Goal: Information Seeking & Learning: Learn about a topic

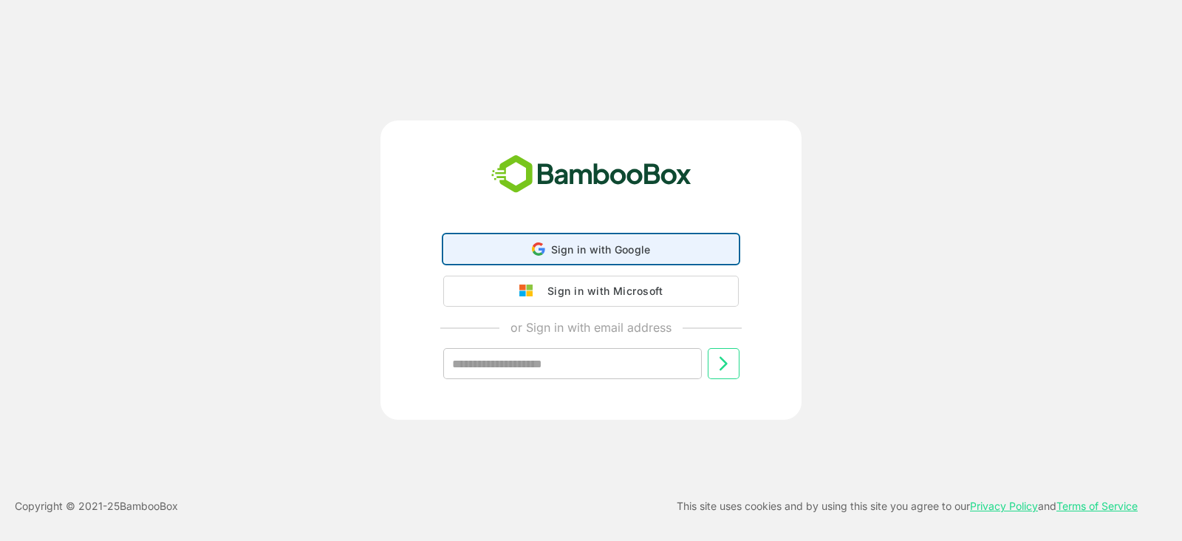
click at [517, 254] on div "Sign in with Google Sign in with Google. Opens in new tab" at bounding box center [591, 249] width 276 height 28
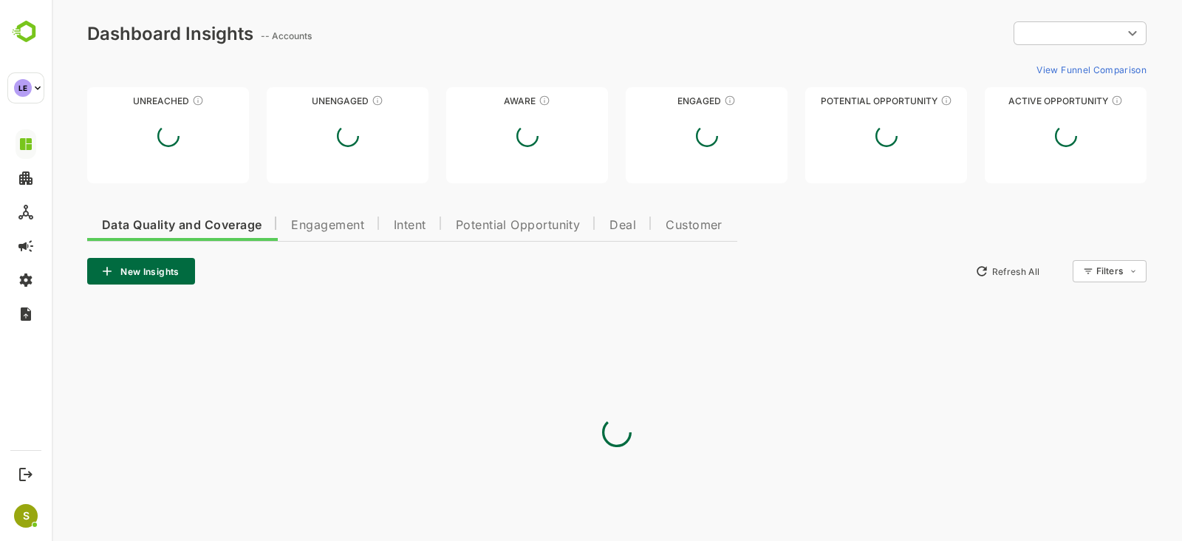
type input "**********"
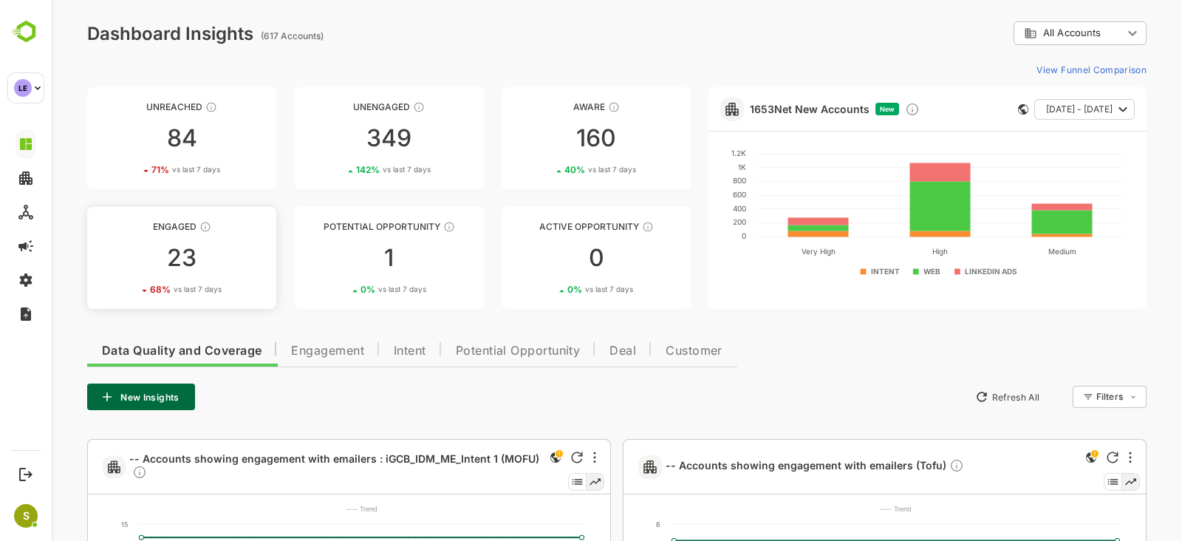
click at [162, 261] on div "23" at bounding box center [181, 258] width 189 height 24
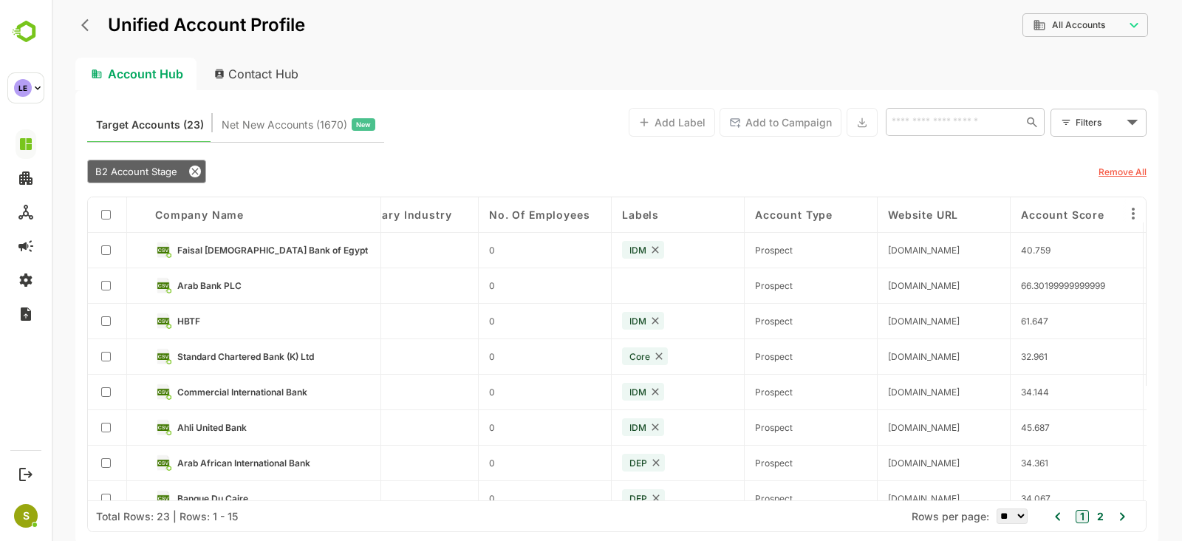
scroll to position [0, 699]
click at [258, 248] on span "Faisal [DEMOGRAPHIC_DATA] Bank of Egypt" at bounding box center [272, 249] width 191 height 11
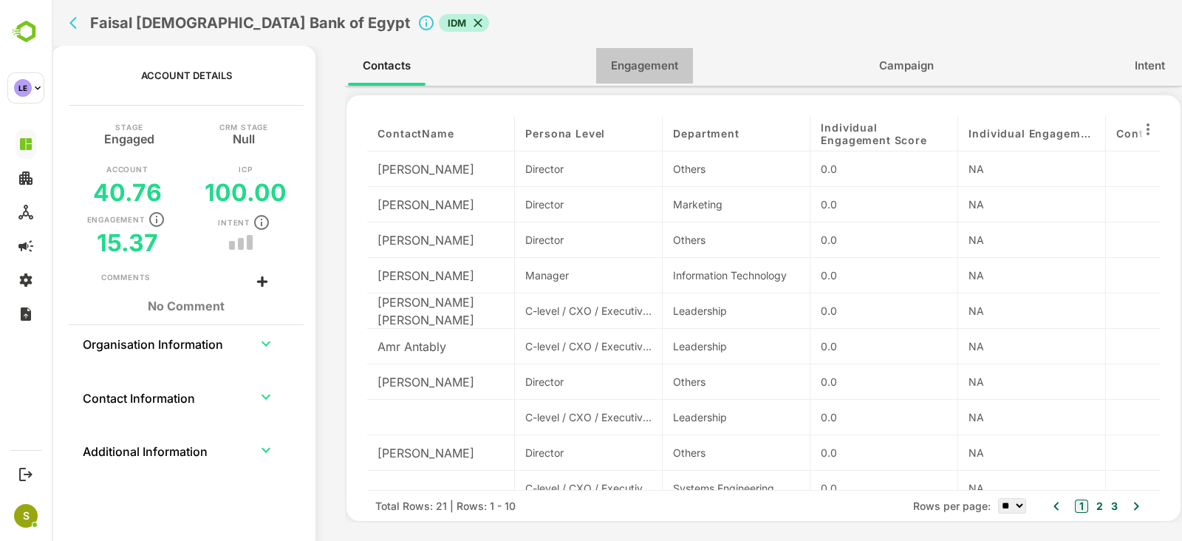
click at [614, 69] on span "Engagement" at bounding box center [644, 65] width 67 height 19
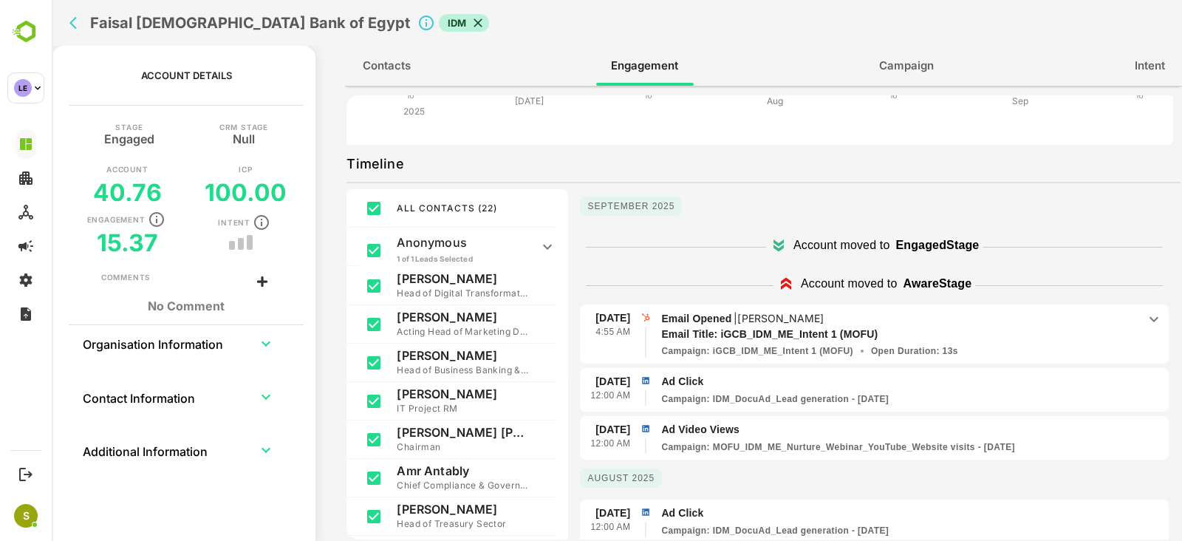
scroll to position [240, 0]
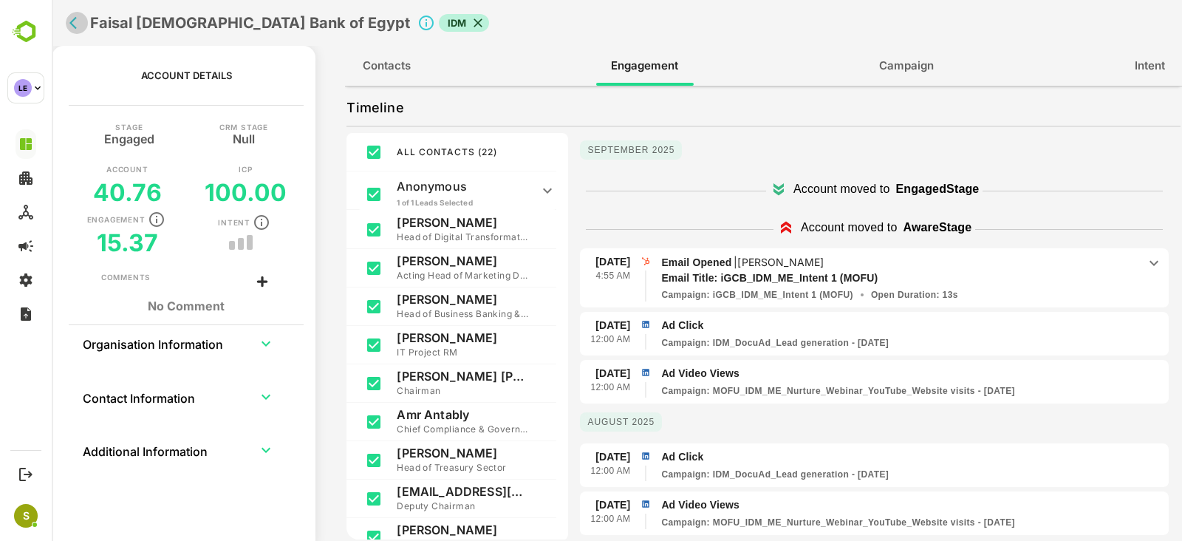
click at [73, 22] on icon "back" at bounding box center [76, 23] width 15 height 15
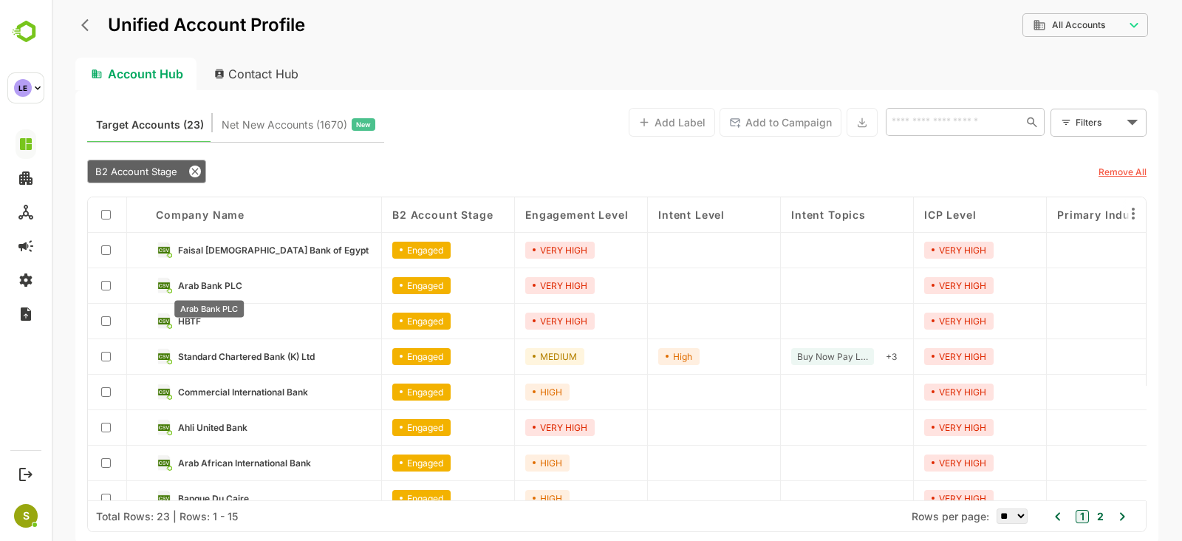
click at [217, 281] on span "Arab Bank PLC" at bounding box center [210, 285] width 64 height 11
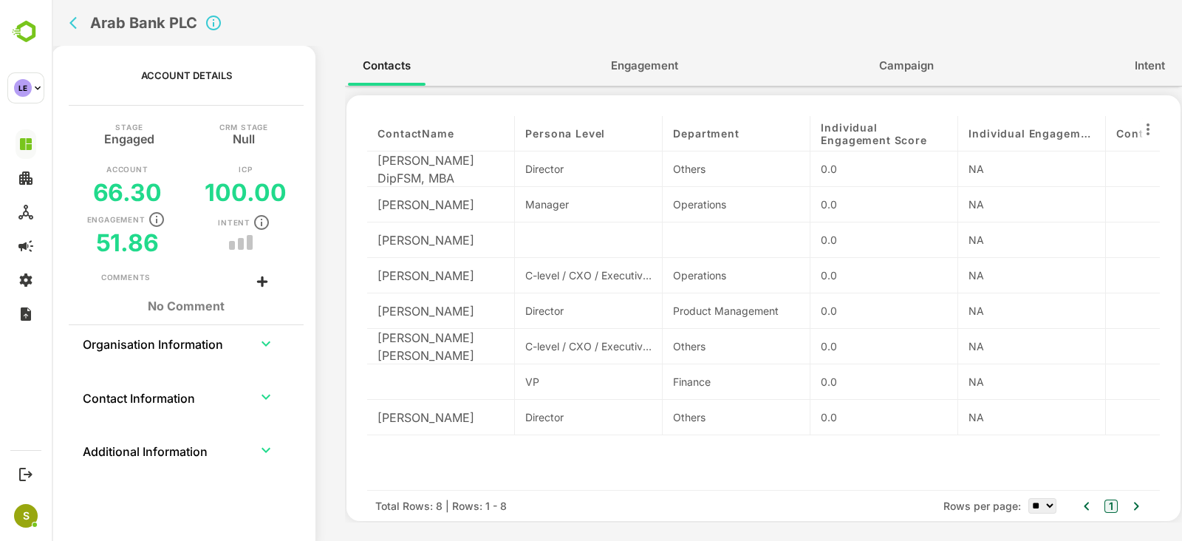
click at [620, 68] on span "Engagement" at bounding box center [644, 65] width 67 height 19
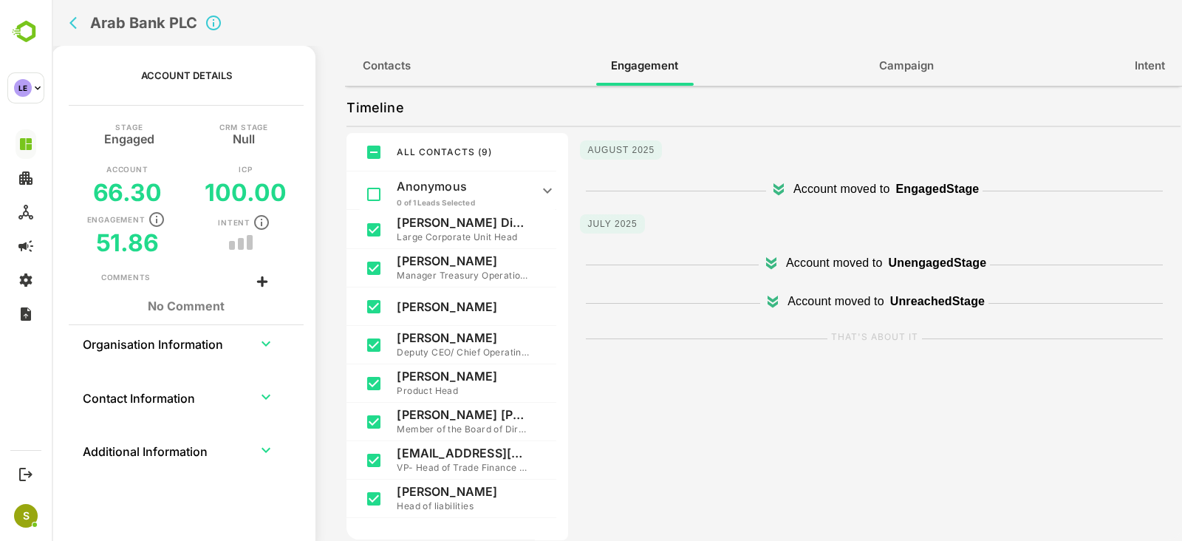
click at [71, 20] on icon "back" at bounding box center [76, 23] width 15 height 15
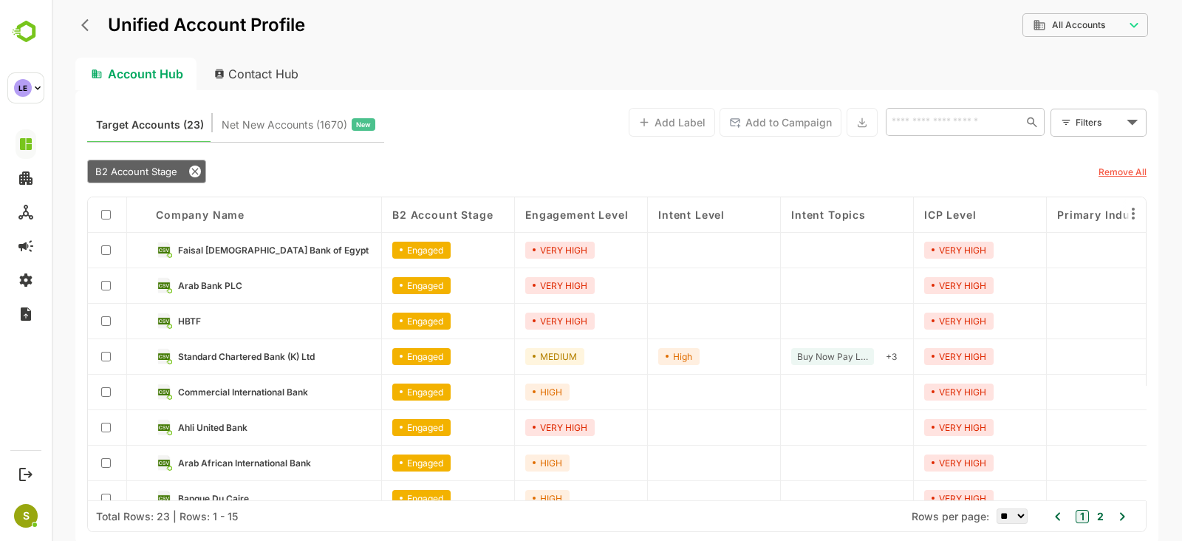
click at [85, 31] on icon "back" at bounding box center [88, 25] width 15 height 15
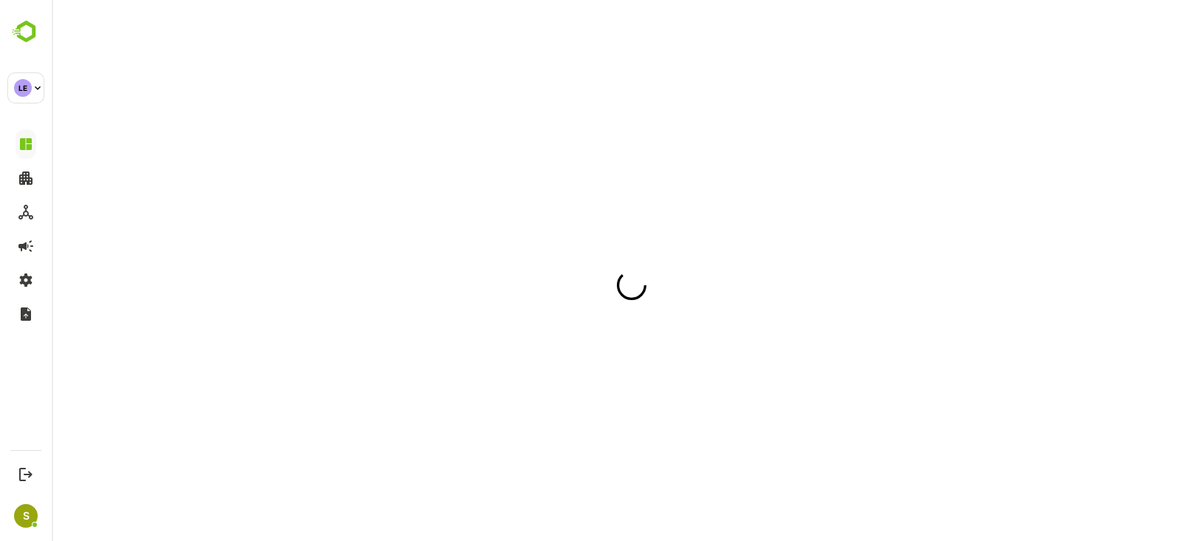
scroll to position [0, 0]
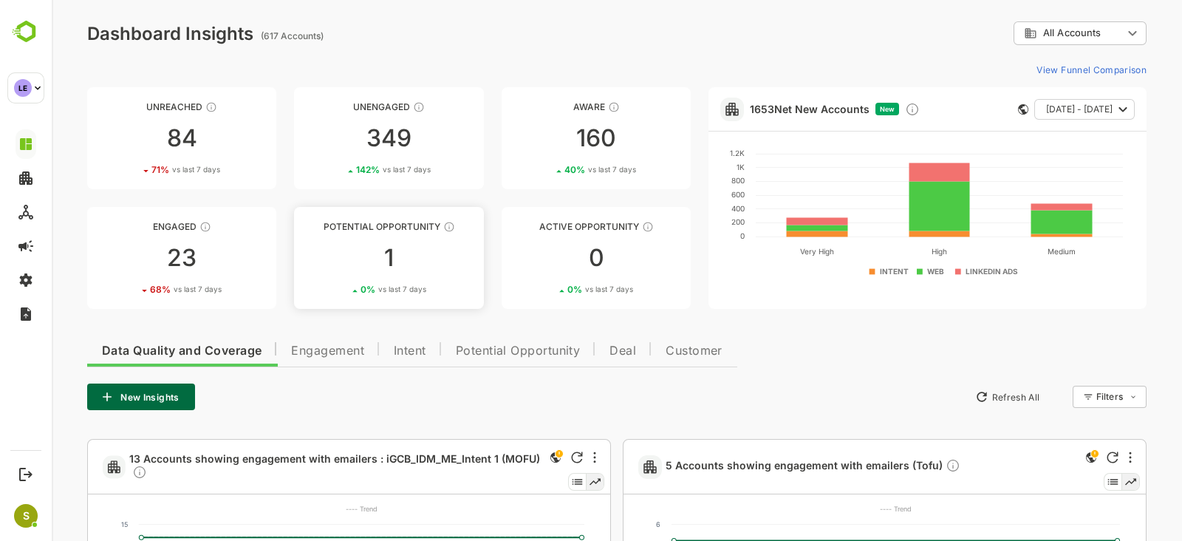
click at [430, 258] on div "1" at bounding box center [388, 258] width 189 height 24
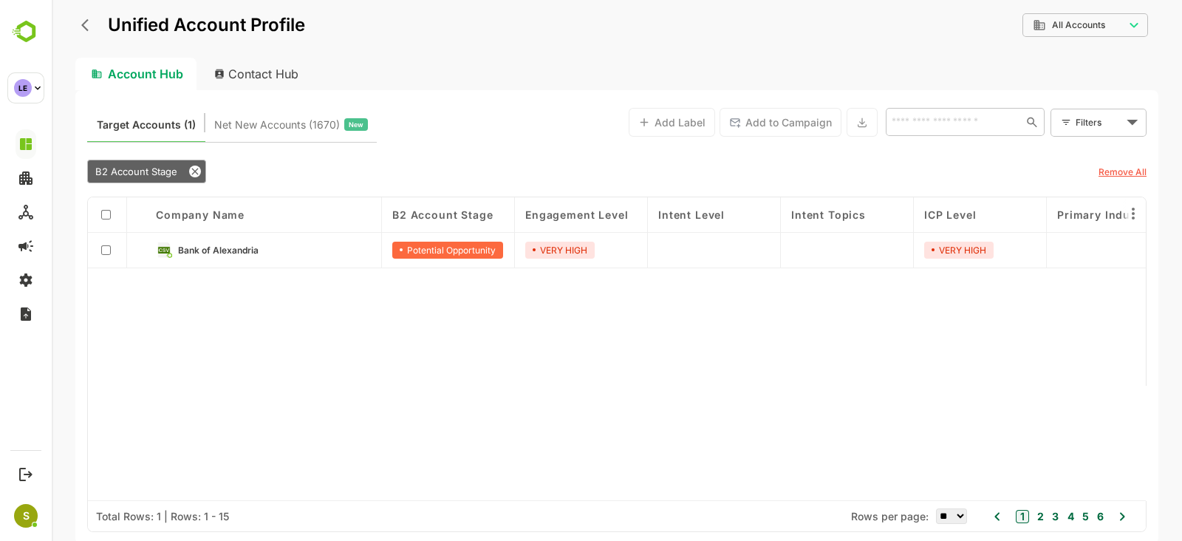
click at [79, 27] on button "back" at bounding box center [89, 25] width 22 height 22
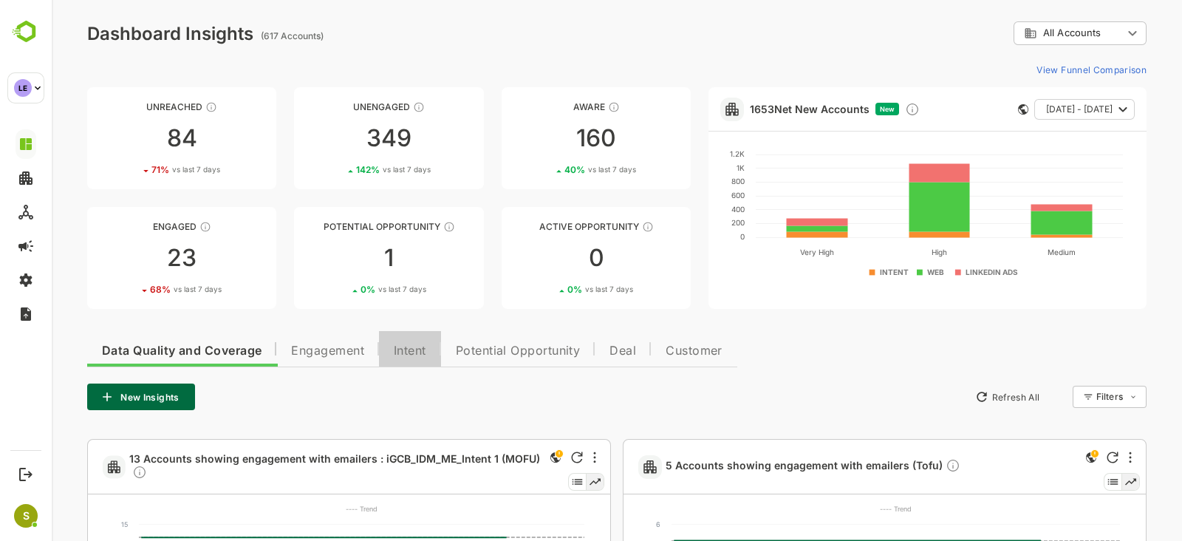
click at [426, 349] on span "Intent" at bounding box center [410, 351] width 32 height 12
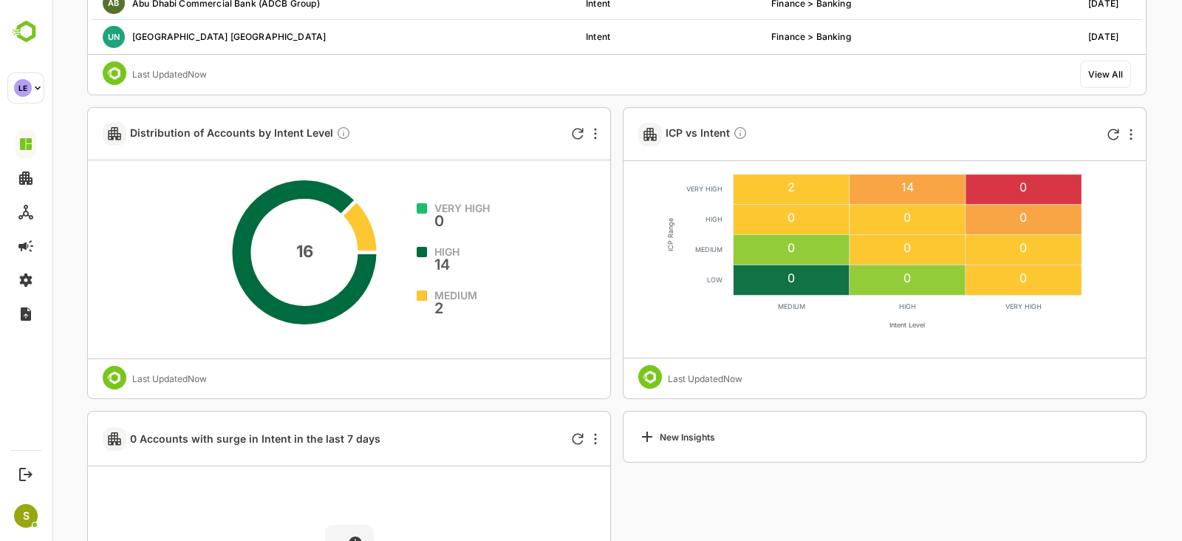
scroll to position [358, 0]
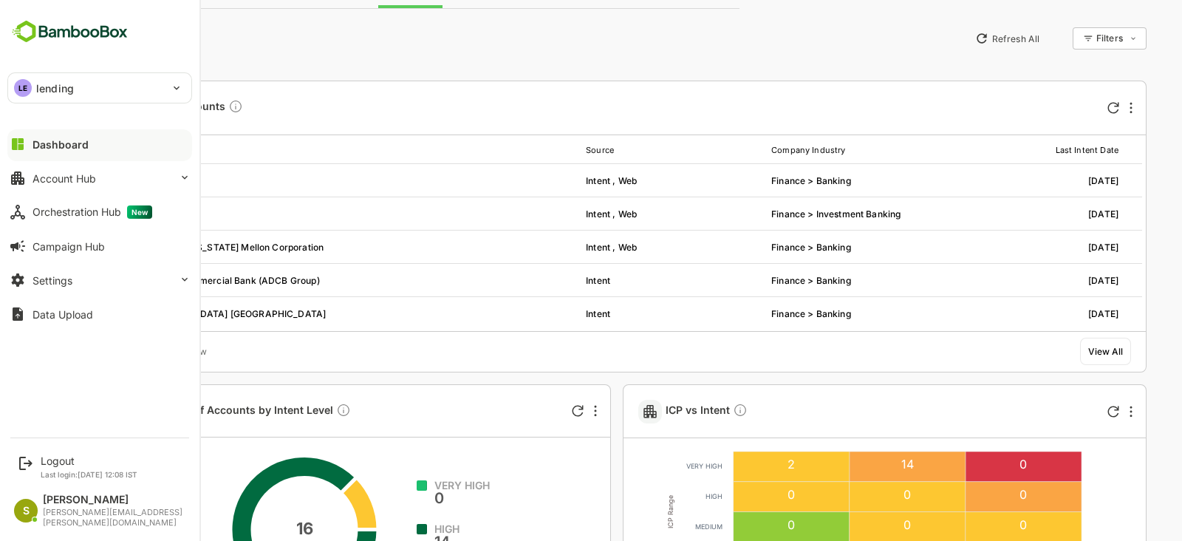
click at [157, 78] on div "LE lending" at bounding box center [90, 88] width 165 height 30
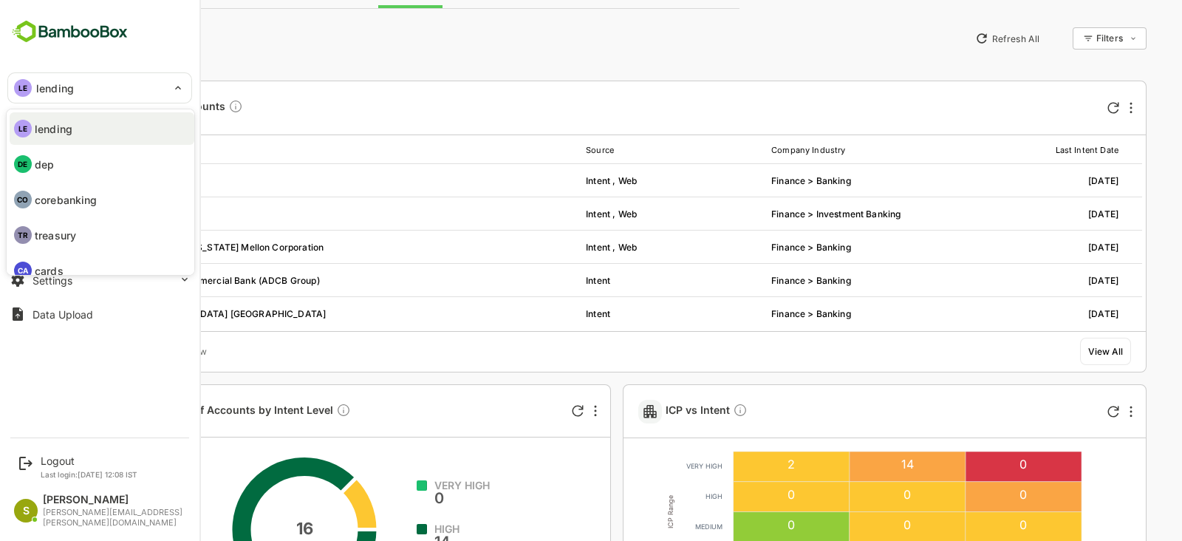
click at [108, 164] on li "DE dep" at bounding box center [102, 164] width 185 height 32
type input "***"
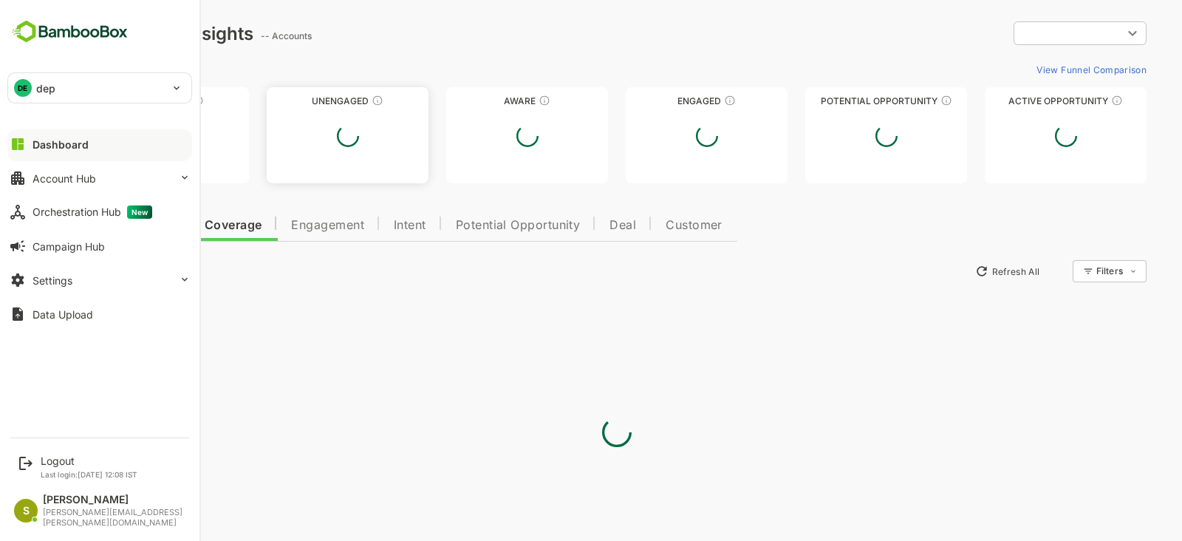
scroll to position [0, 0]
type input "**********"
